Goal: Task Accomplishment & Management: Use online tool/utility

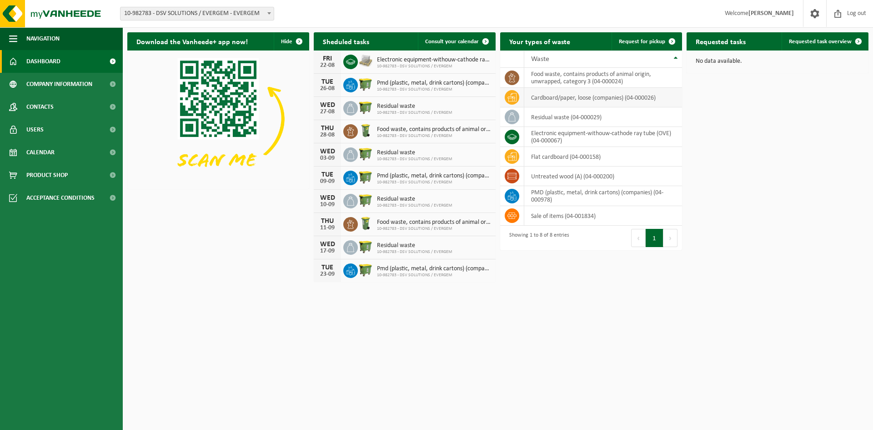
click at [553, 100] on td "cardboard/paper, loose (companies) (04-000026)" at bounding box center [603, 98] width 158 height 20
click at [459, 38] on link "Consult your calendar" at bounding box center [456, 41] width 77 height 18
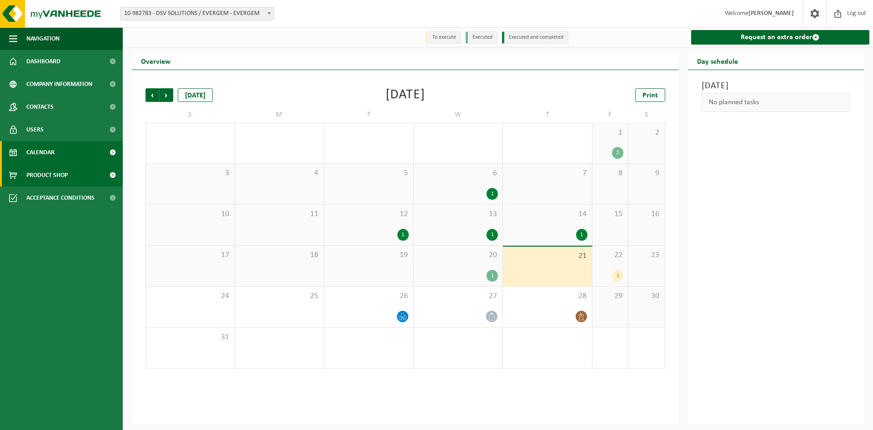
click at [42, 174] on span "Product Shop" at bounding box center [46, 175] width 41 height 23
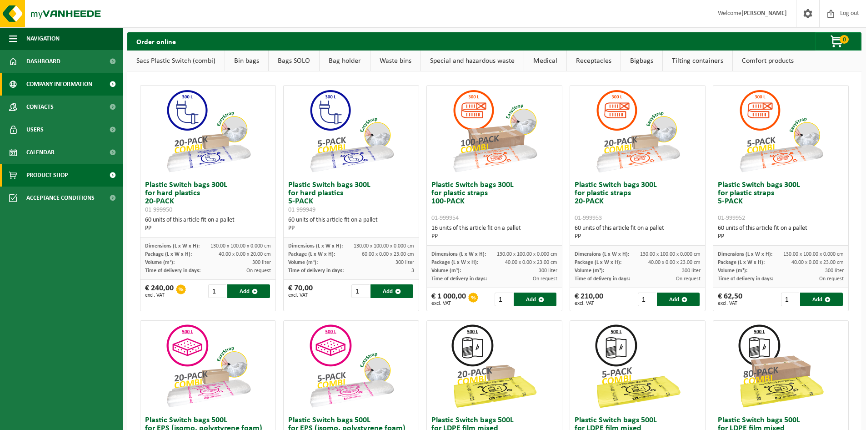
click at [35, 85] on span "Company information" at bounding box center [59, 84] width 66 height 23
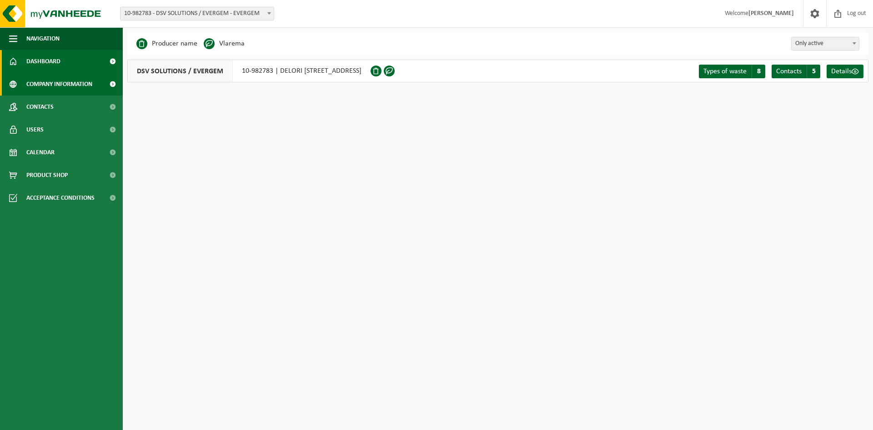
click at [34, 64] on span "Dashboard" at bounding box center [43, 61] width 34 height 23
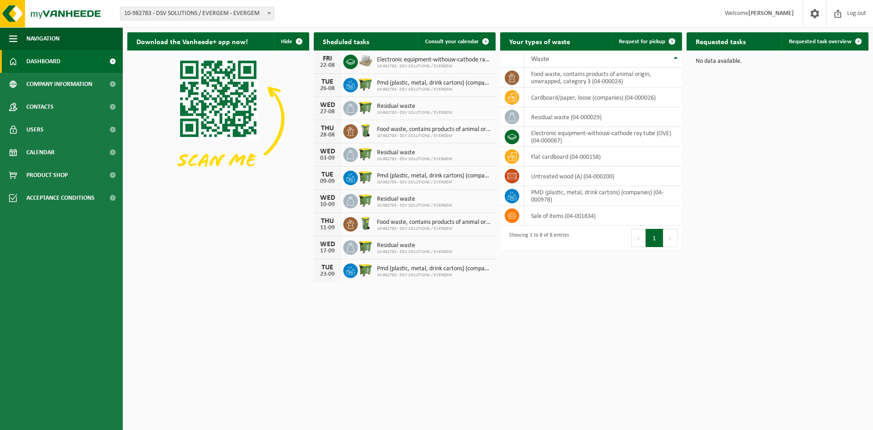
click at [209, 120] on img at bounding box center [218, 118] width 182 height 136
click at [188, 42] on h2 "Download the Vanheede+ app now!" at bounding box center [192, 41] width 130 height 18
click at [288, 46] on button "Hide" at bounding box center [291, 41] width 35 height 18
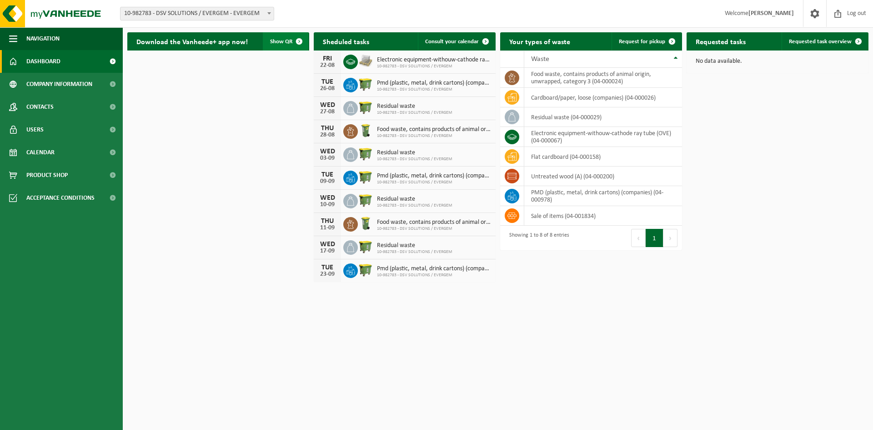
click at [290, 44] on span "button" at bounding box center [299, 41] width 18 height 18
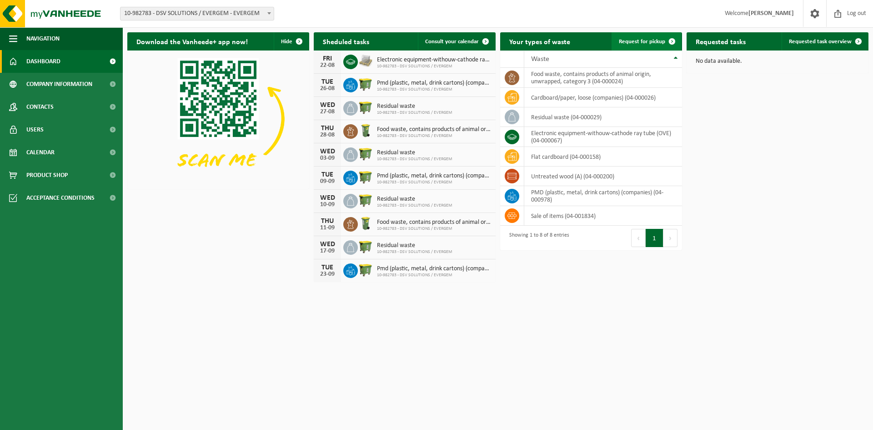
click at [665, 41] on span at bounding box center [672, 41] width 18 height 18
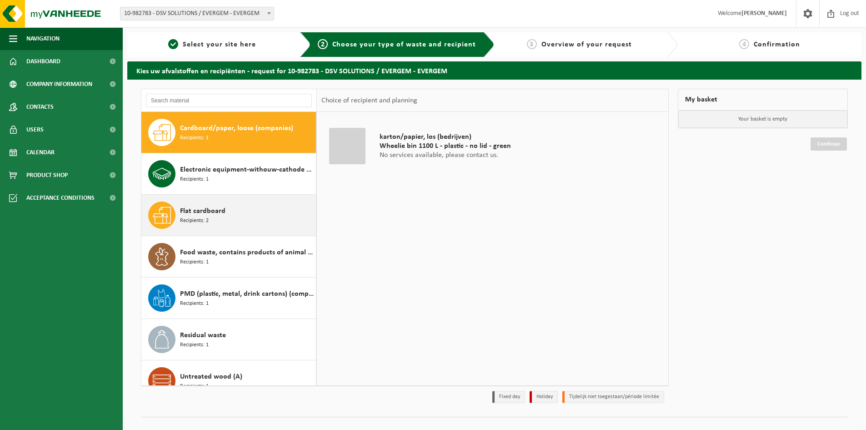
click at [221, 218] on div "Flat cardboard Recipients: 2" at bounding box center [247, 214] width 134 height 27
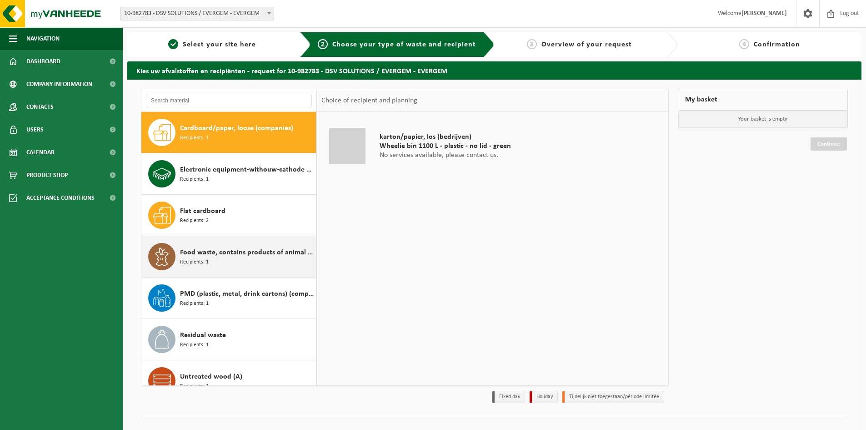
scroll to position [16, 0]
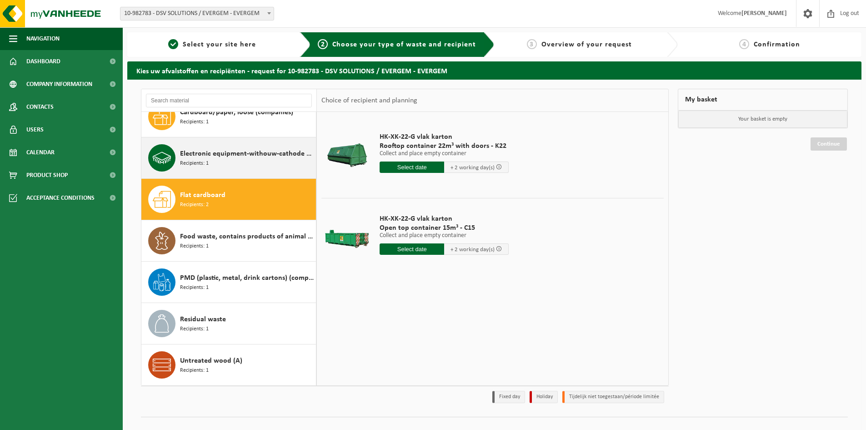
click at [232, 164] on div "Electronic equipment-withouw-cathode ray tube (OVE) Recipients: 1" at bounding box center [247, 157] width 134 height 27
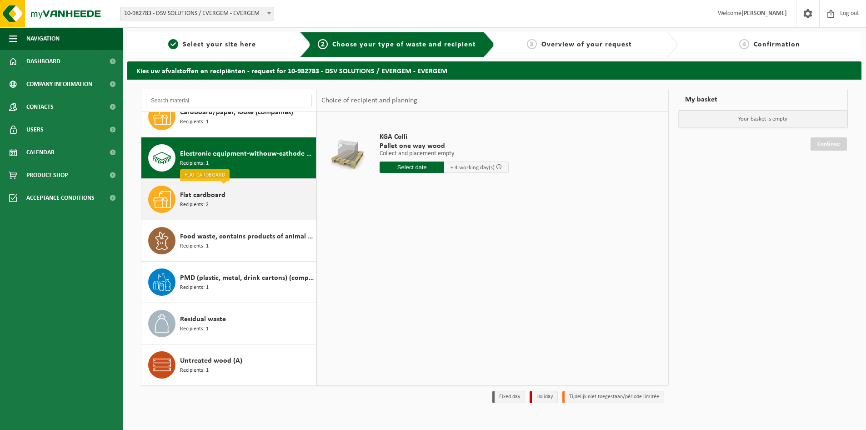
click at [226, 199] on div "Flat cardboard Recipients: 2" at bounding box center [247, 199] width 134 height 27
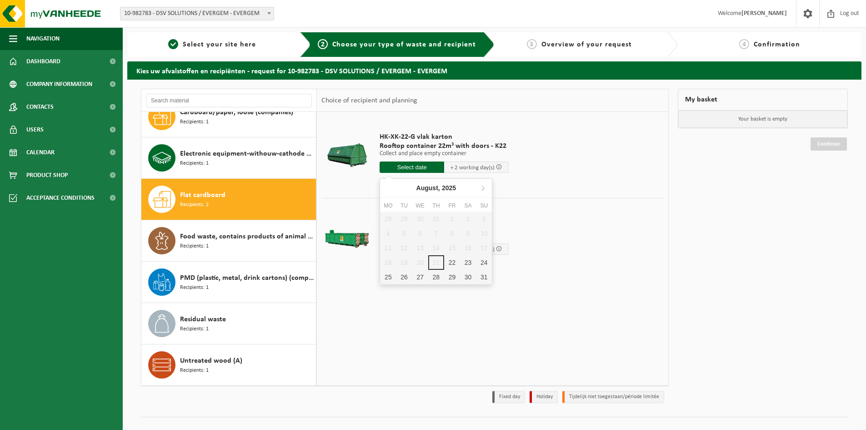
click at [404, 168] on input "text" at bounding box center [412, 166] width 65 height 11
click at [450, 261] on div "22" at bounding box center [452, 262] width 16 height 15
type input "From 2025-08-22"
type input "2025-08-22"
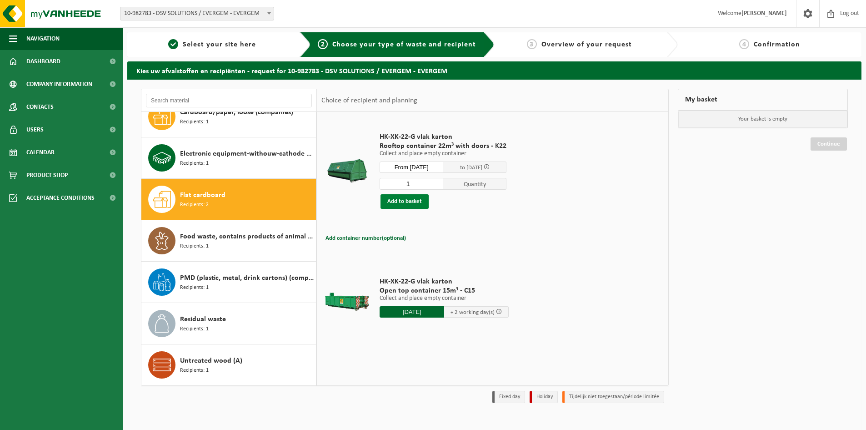
click at [405, 204] on button "Add to basket" at bounding box center [405, 201] width 48 height 15
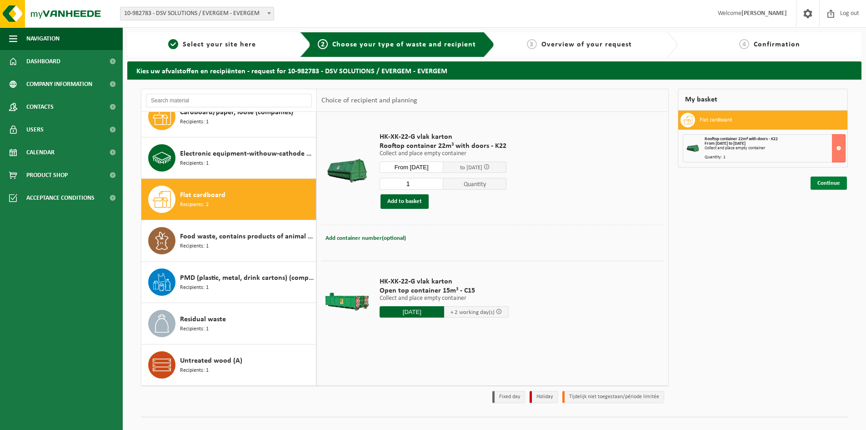
click at [831, 179] on link "Continue" at bounding box center [829, 182] width 36 height 13
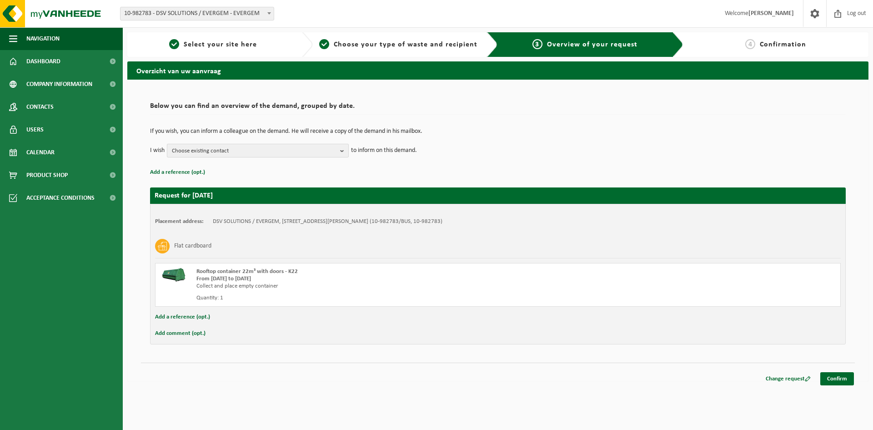
click at [246, 153] on span "Choose existing contact" at bounding box center [254, 151] width 165 height 14
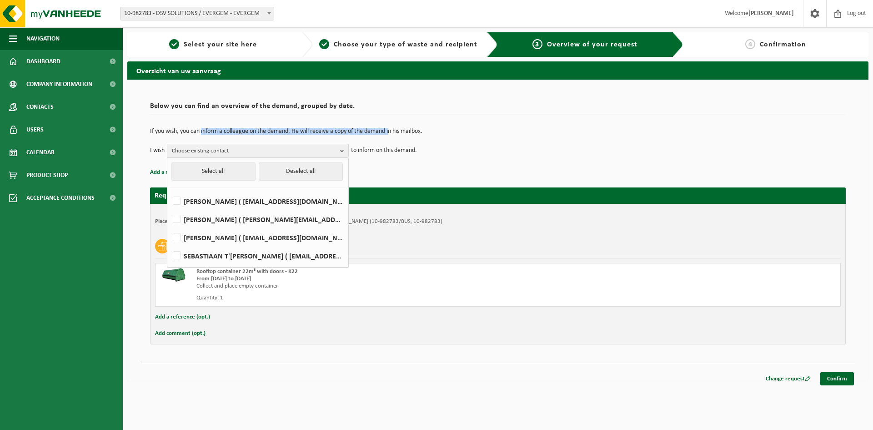
drag, startPoint x: 203, startPoint y: 129, endPoint x: 396, endPoint y: 128, distance: 193.3
click at [396, 128] on p "If you wish, you can inform a colleague on the demand. He will receive a copy o…" at bounding box center [498, 131] width 696 height 6
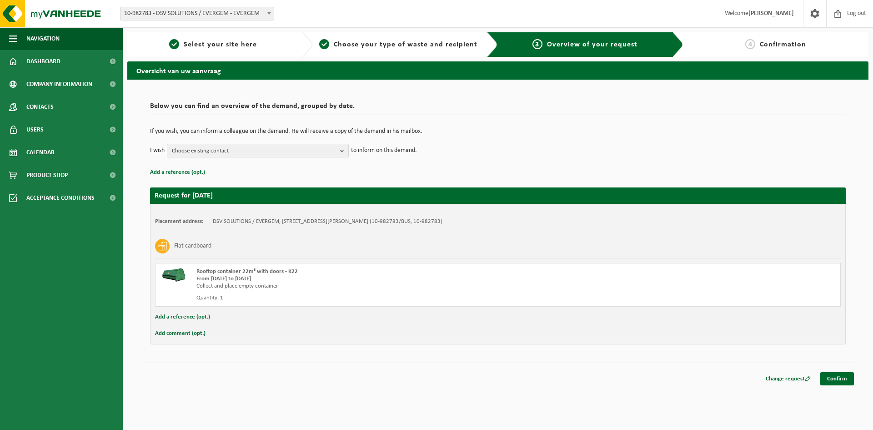
click at [401, 128] on p "If you wish, you can inform a colleague on the demand. He will receive a copy o…" at bounding box center [498, 131] width 696 height 6
drag, startPoint x: 343, startPoint y: 127, endPoint x: 231, endPoint y: 127, distance: 111.9
click at [237, 128] on p "If you wish, you can inform a colleague on the demand. He will receive a copy o…" at bounding box center [498, 131] width 696 height 6
click at [177, 133] on p "If you wish, you can inform a colleague on the demand. He will receive a copy o…" at bounding box center [498, 131] width 696 height 6
click at [176, 160] on div "If you wish, you can inform a colleague on the demand. He will receive a copy o…" at bounding box center [498, 142] width 696 height 47
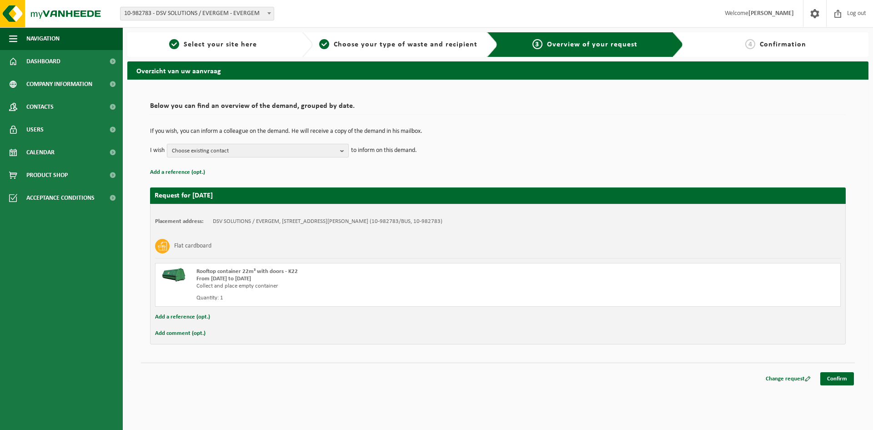
click at [199, 153] on span "Choose existing contact" at bounding box center [254, 151] width 165 height 14
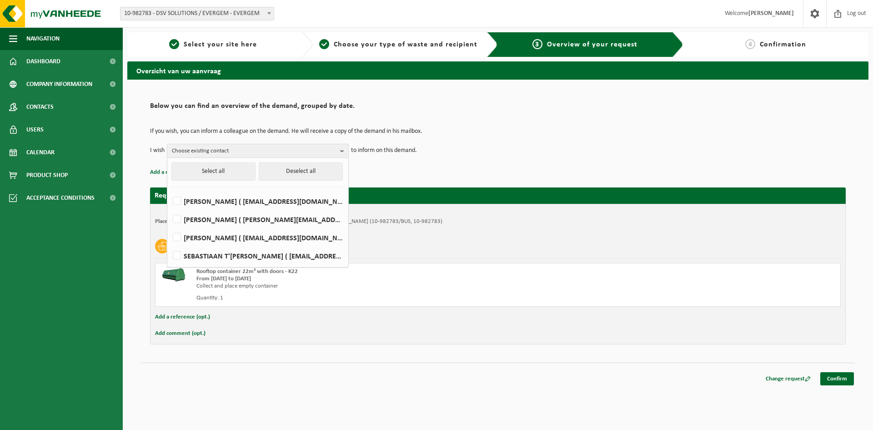
click at [256, 208] on li "[PERSON_NAME] ( [PERSON_NAME][EMAIL_ADDRESS][DOMAIN_NAME] )" at bounding box center [258, 217] width 176 height 18
click at [234, 205] on label "[PERSON_NAME] ( [EMAIL_ADDRESS][DOMAIN_NAME] )" at bounding box center [257, 201] width 173 height 14
click at [170, 190] on input "[PERSON_NAME] ( [EMAIL_ADDRESS][DOMAIN_NAME] )" at bounding box center [169, 189] width 0 height 0
checkbox input "true"
click at [442, 170] on p "Add a reference (opt.)" at bounding box center [498, 172] width 696 height 12
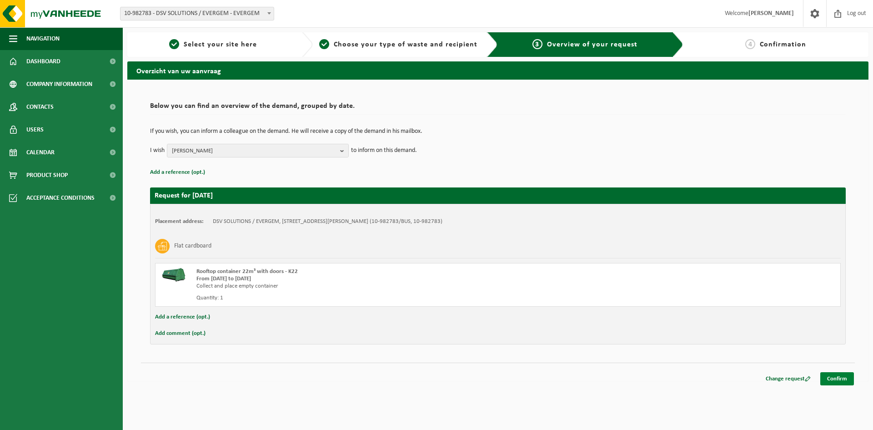
click at [830, 381] on link "Confirm" at bounding box center [837, 378] width 34 height 13
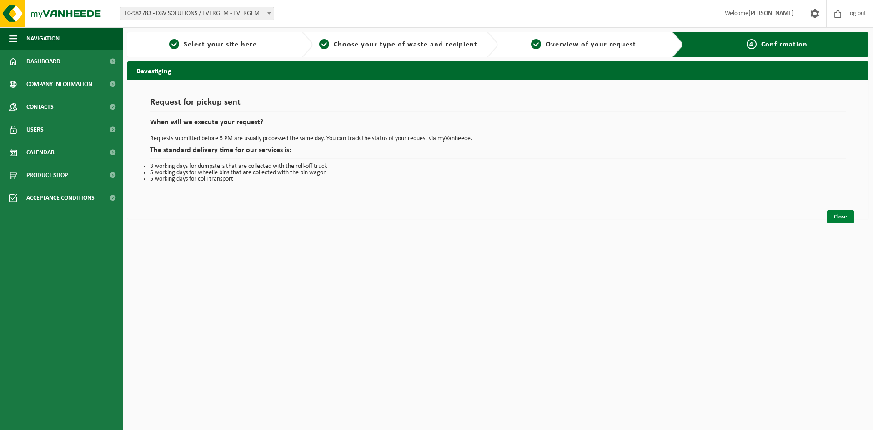
click at [846, 211] on link "Close" at bounding box center [840, 216] width 27 height 13
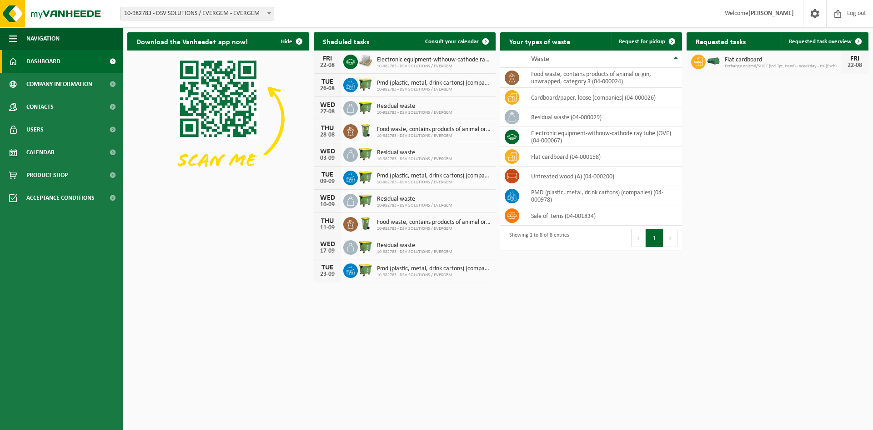
click at [737, 258] on div "Download the Vanheede+ app now! Hide Sheduled tasks Consult your calendar FRI 2…" at bounding box center [498, 157] width 746 height 259
